Goal: Task Accomplishment & Management: Manage account settings

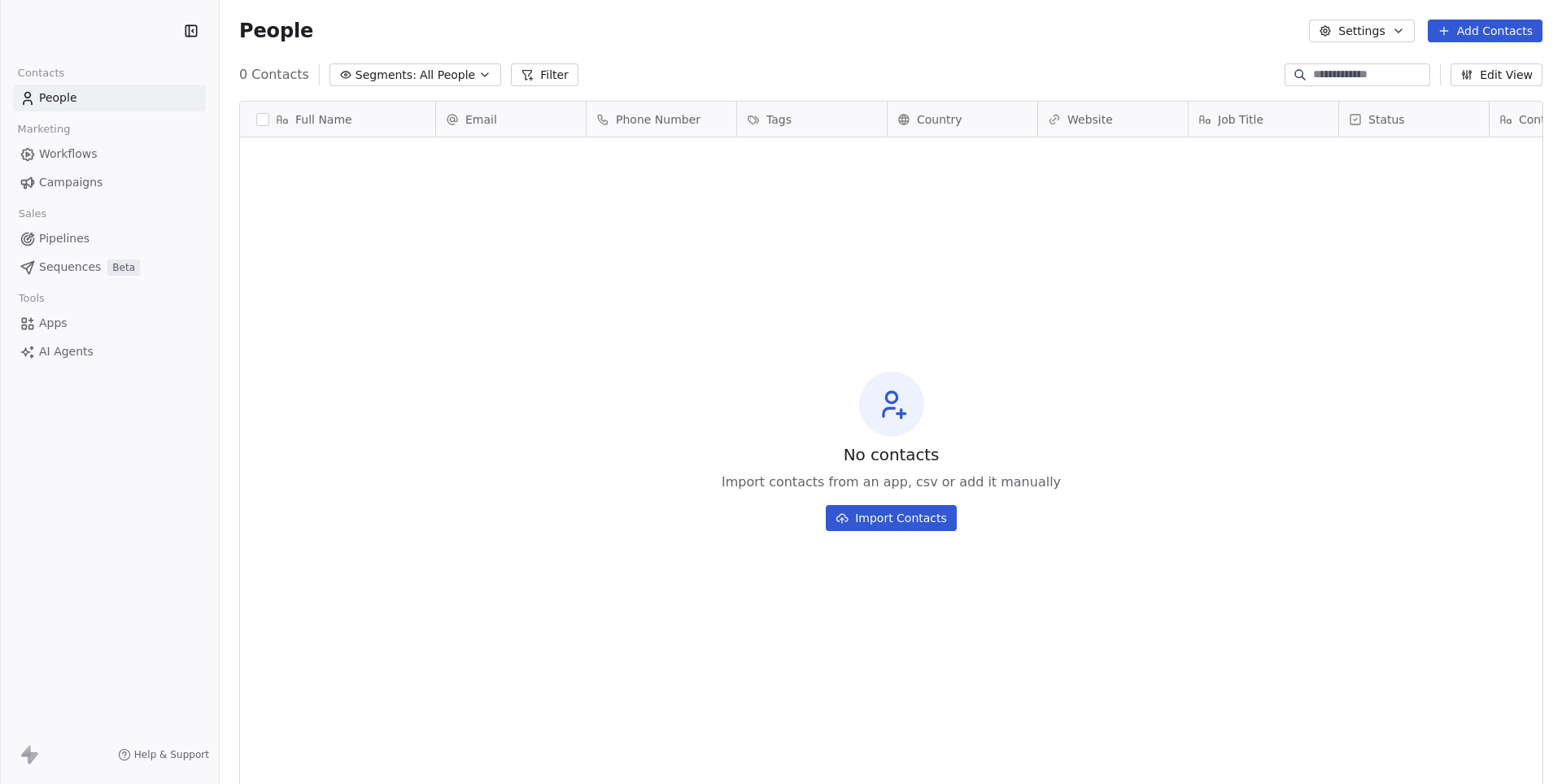
scroll to position [689, 1286]
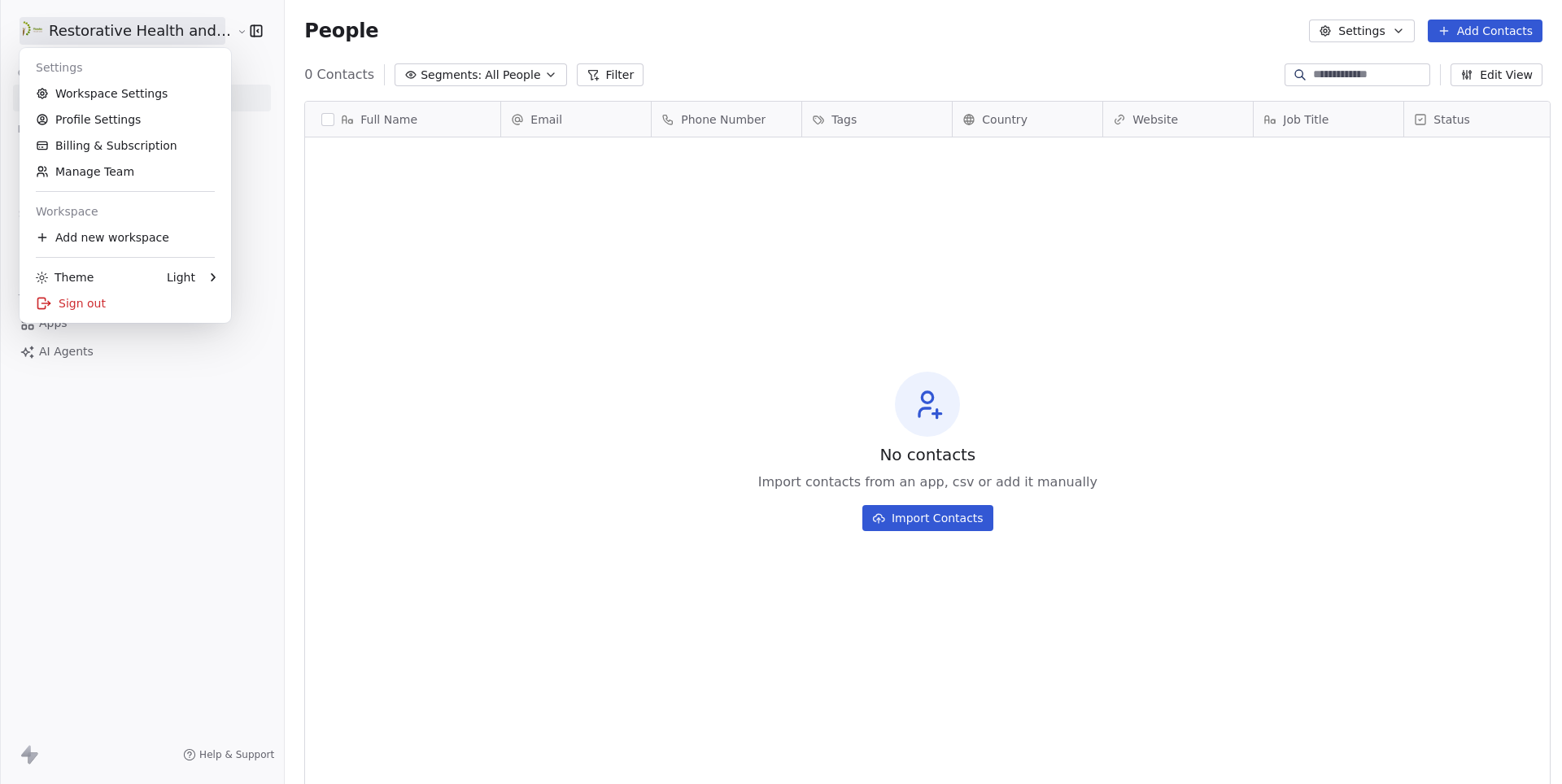
click at [88, 32] on html "Restorative Health and Wellness Contacts People Marketing Workflows Campaigns S…" at bounding box center [781, 392] width 1562 height 784
click at [95, 101] on link "Workspace Settings" at bounding box center [125, 93] width 199 height 26
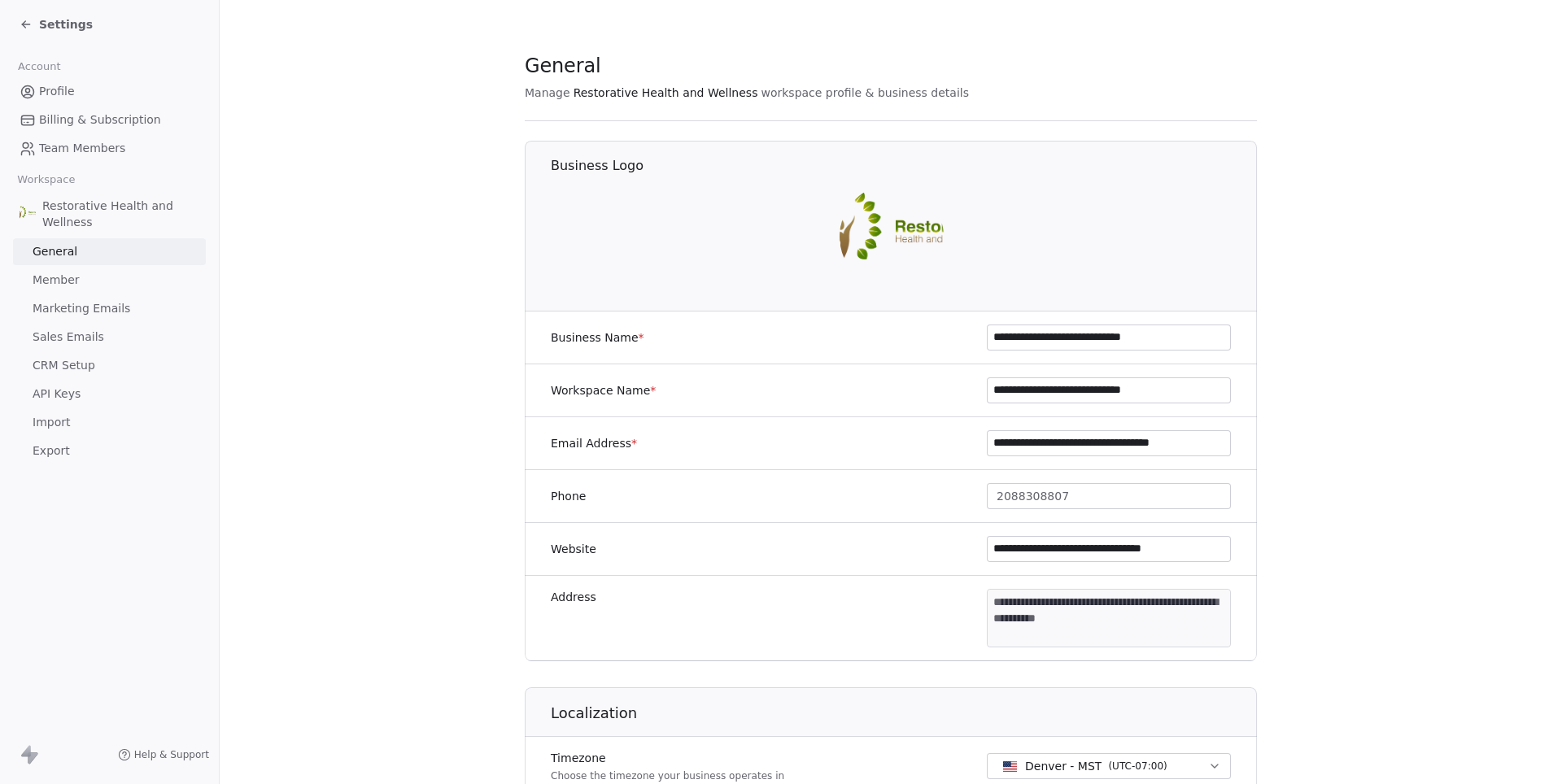
click at [94, 301] on span "Marketing Emails" at bounding box center [81, 308] width 98 height 17
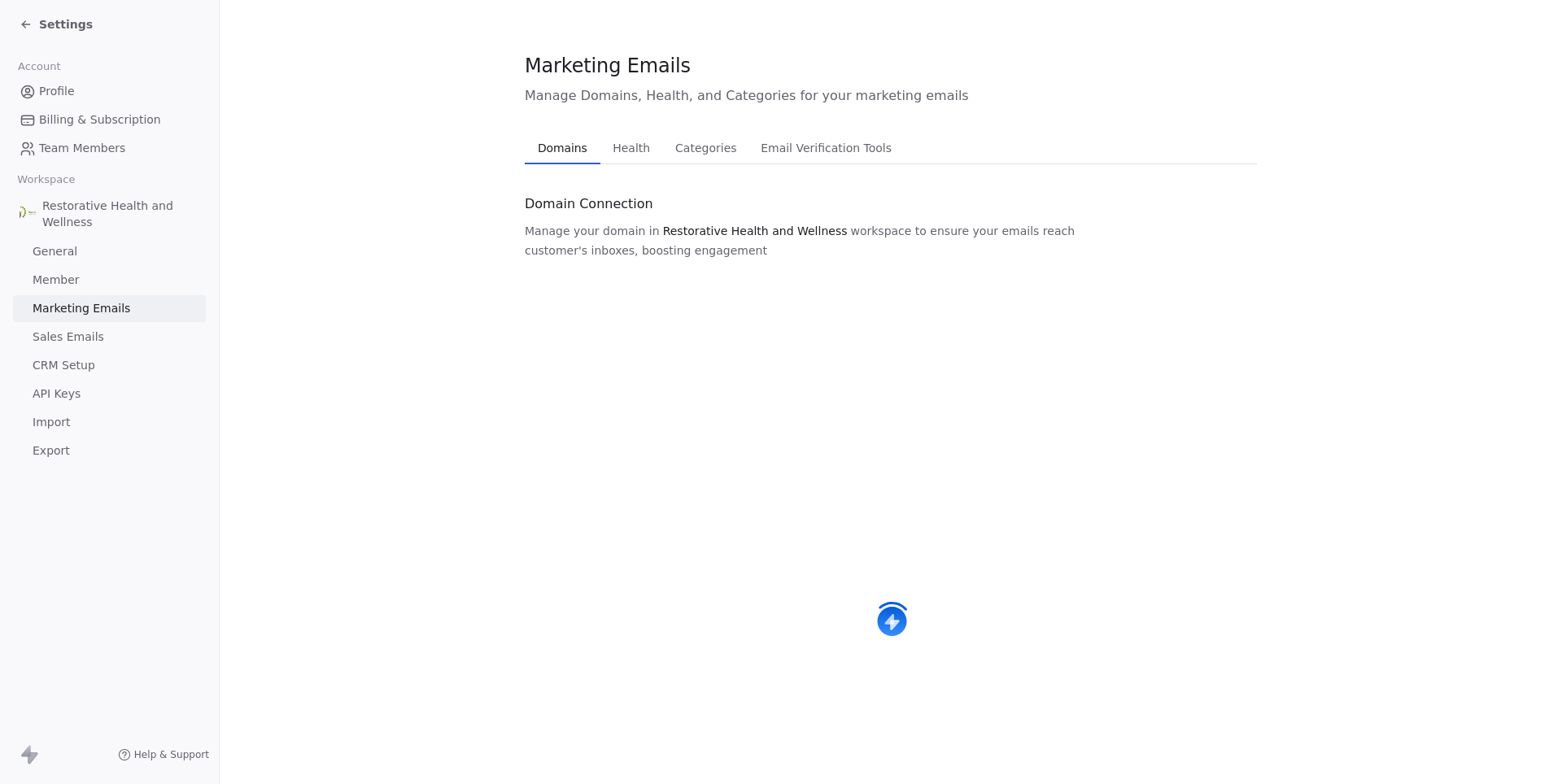
click at [642, 150] on span "Health" at bounding box center [632, 148] width 51 height 22
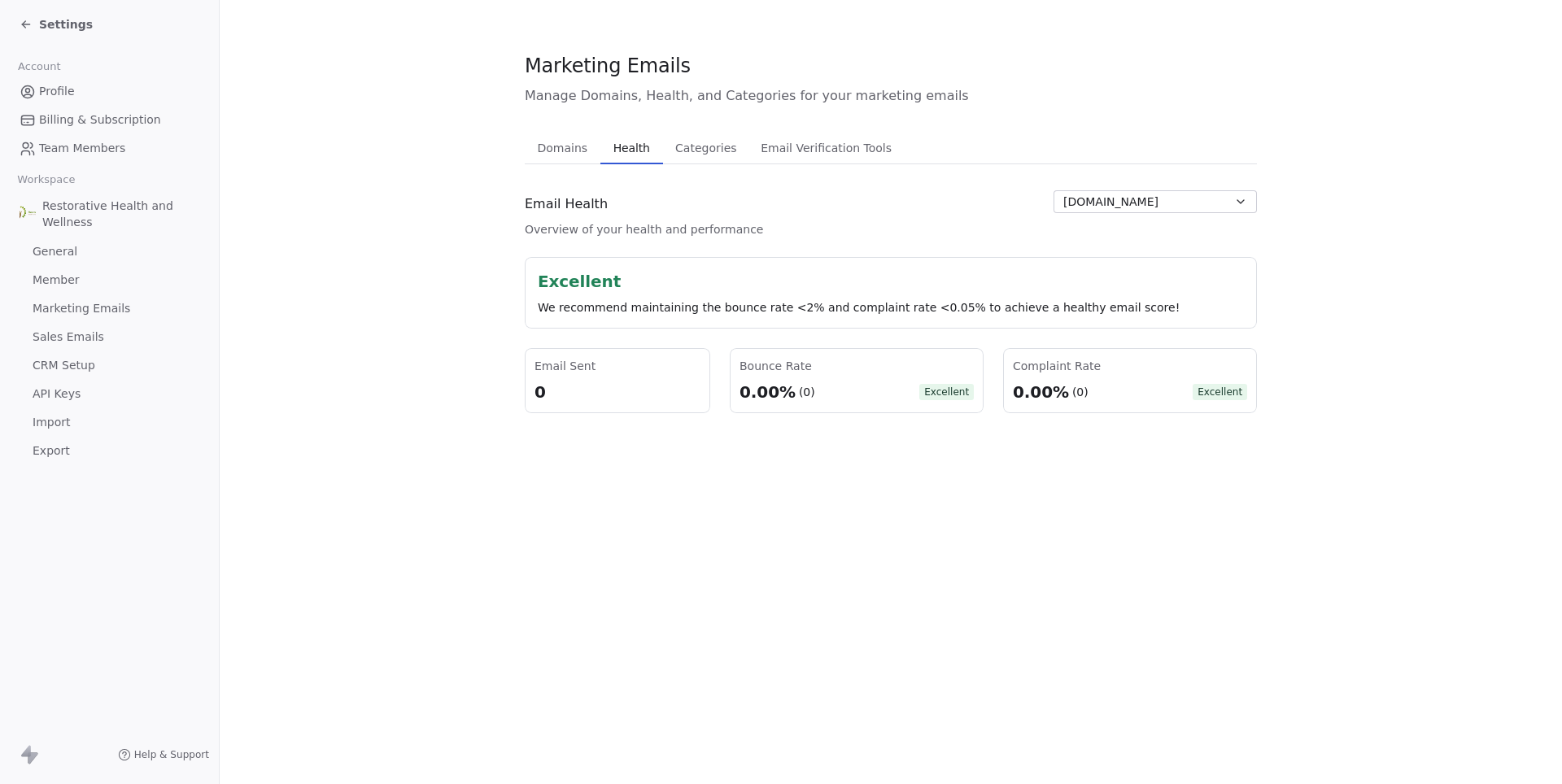
click at [559, 156] on span "Domains" at bounding box center [562, 148] width 64 height 22
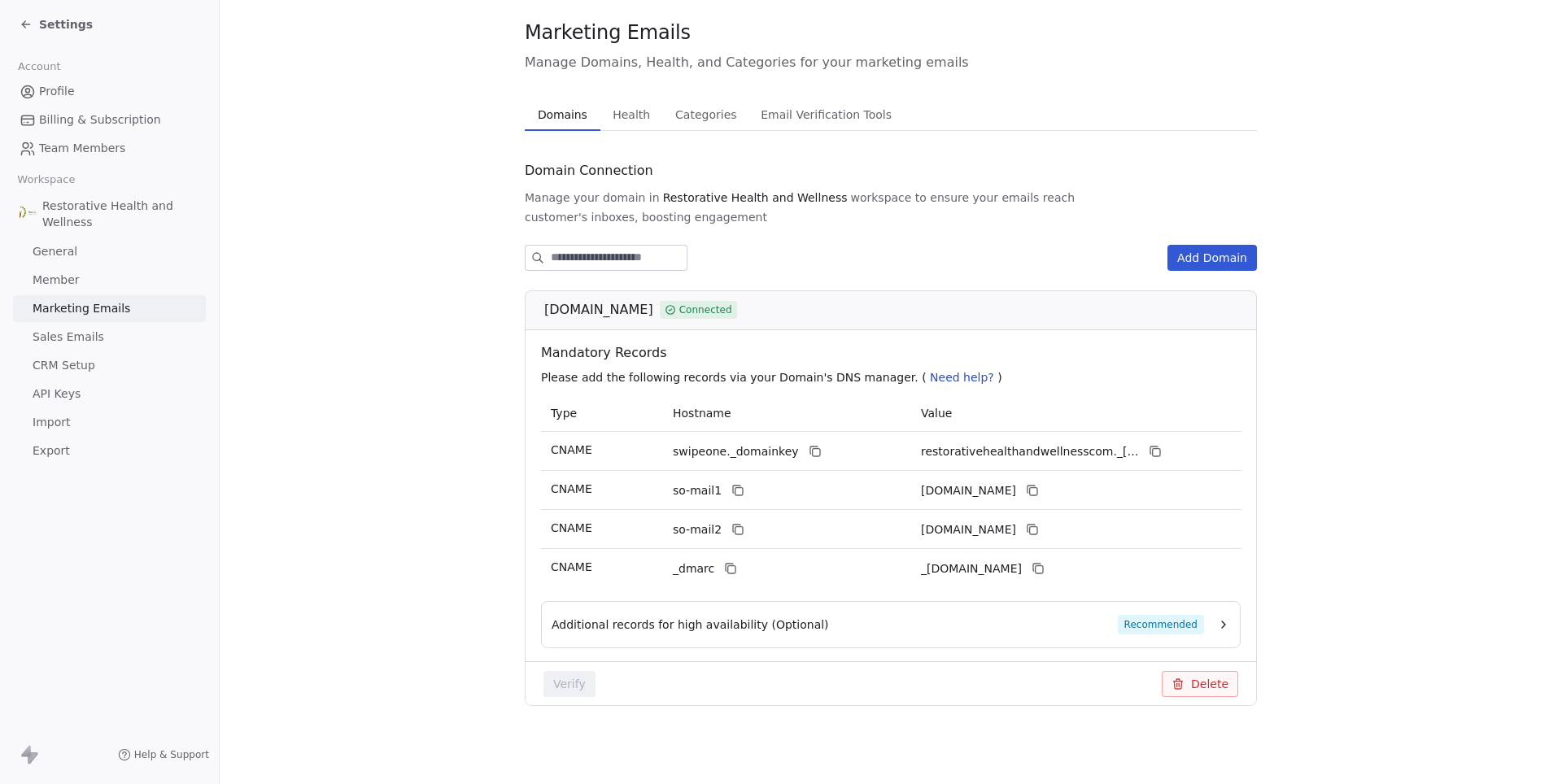
scroll to position [33, 0]
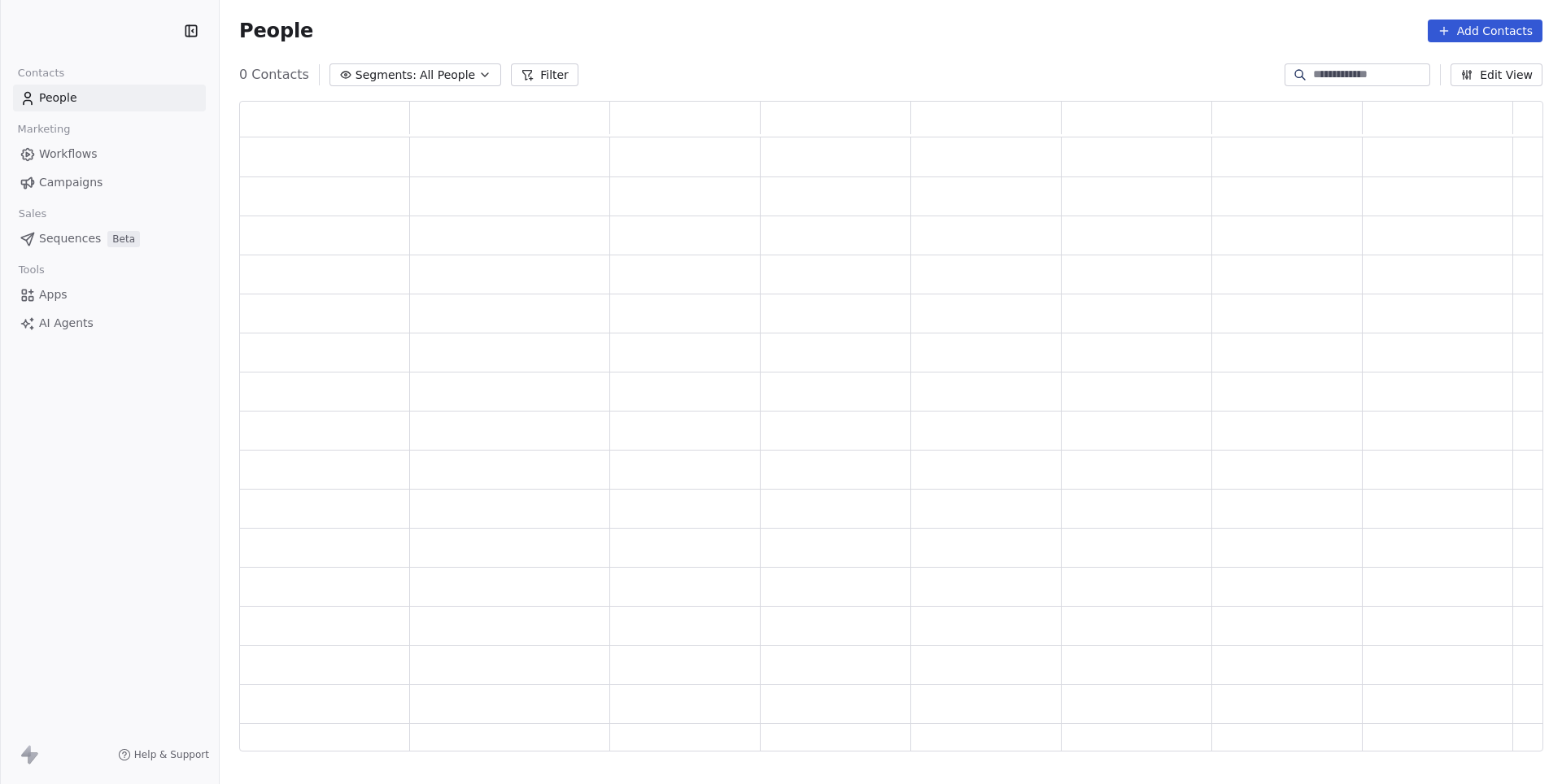
scroll to position [650, 1302]
